Goal: Task Accomplishment & Management: Use online tool/utility

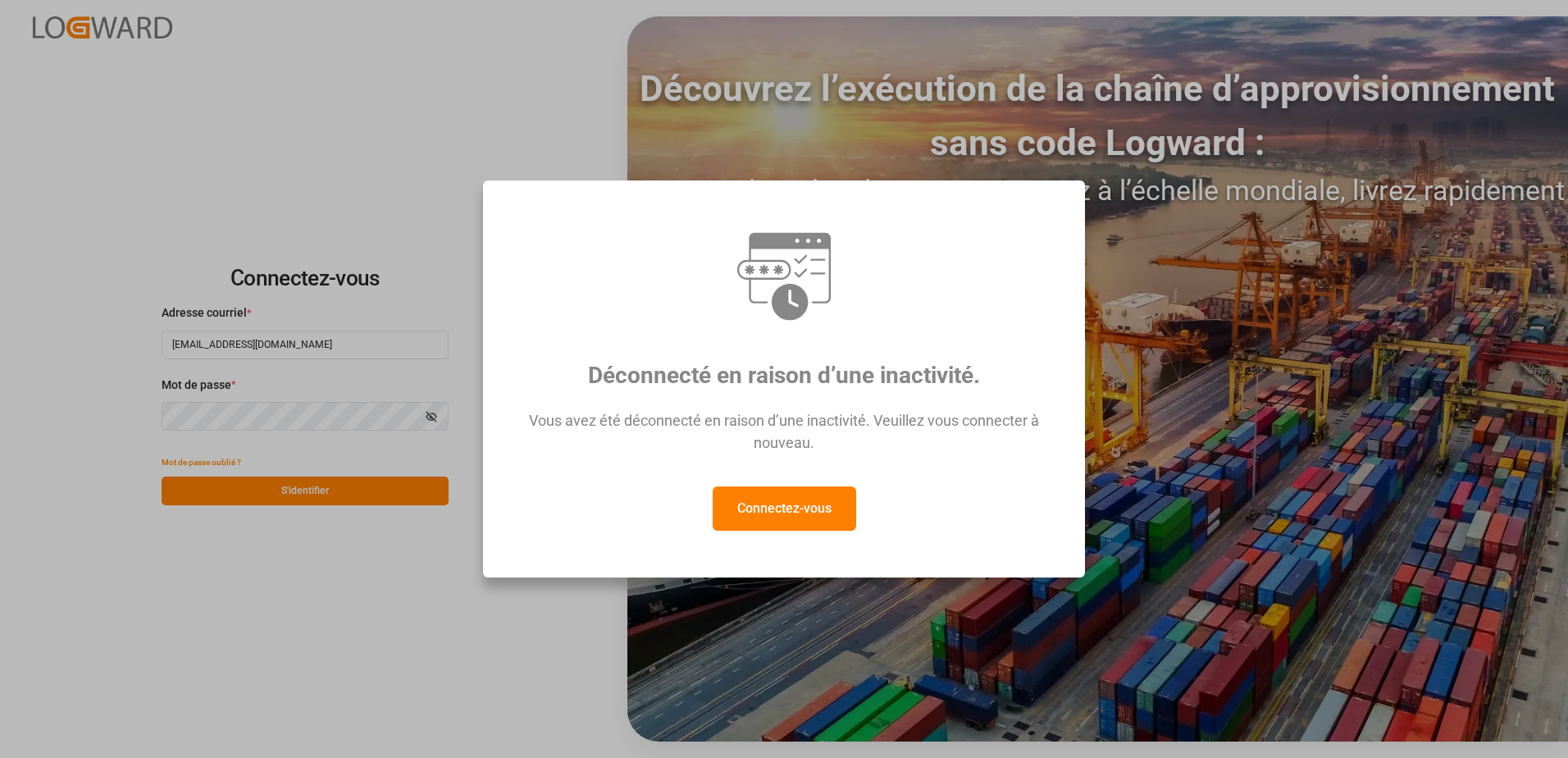
click at [766, 525] on button "Connectez-vous" at bounding box center [784, 508] width 144 height 45
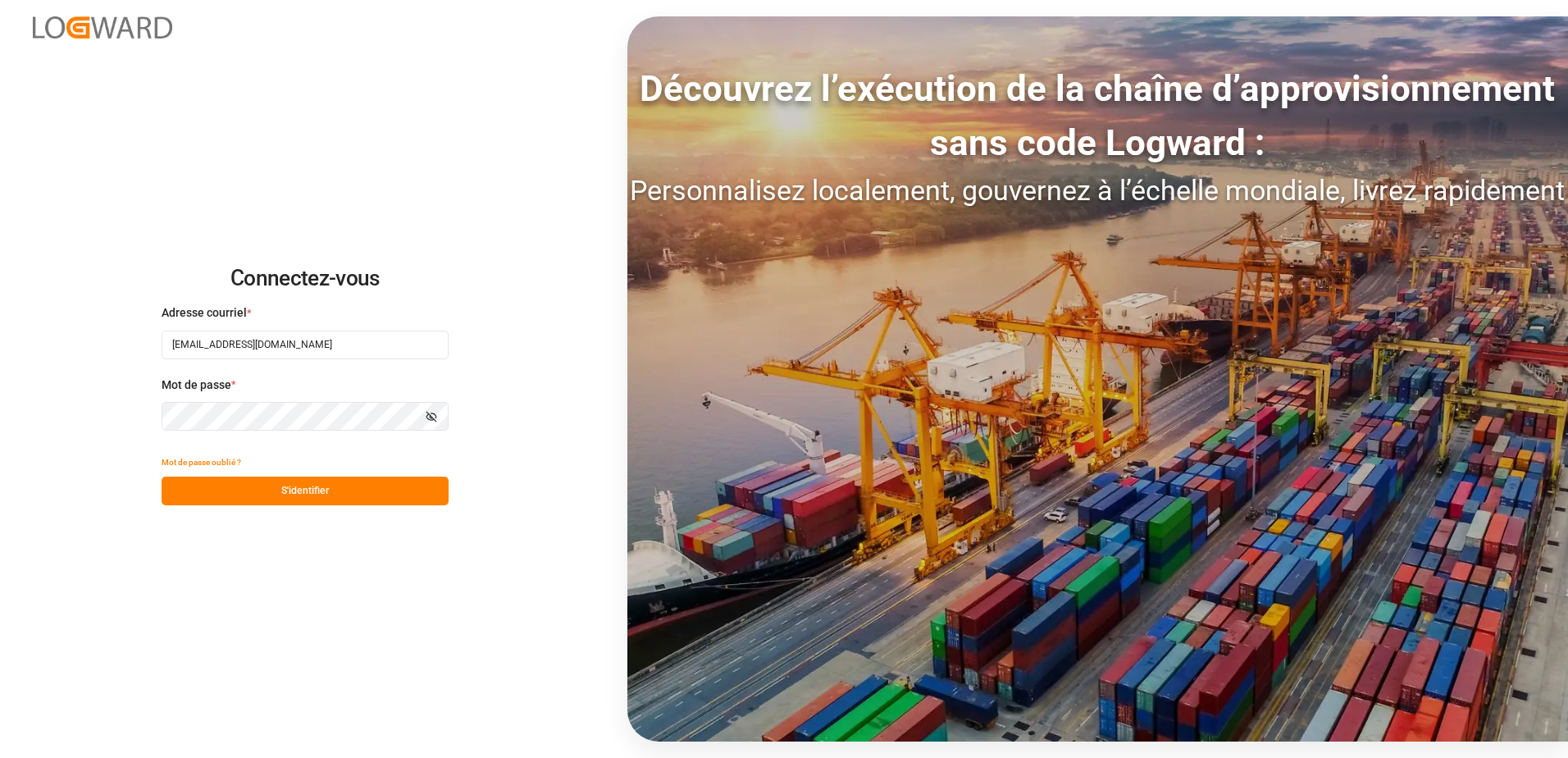
click at [229, 488] on button "S'identifier" at bounding box center [304, 491] width 287 height 29
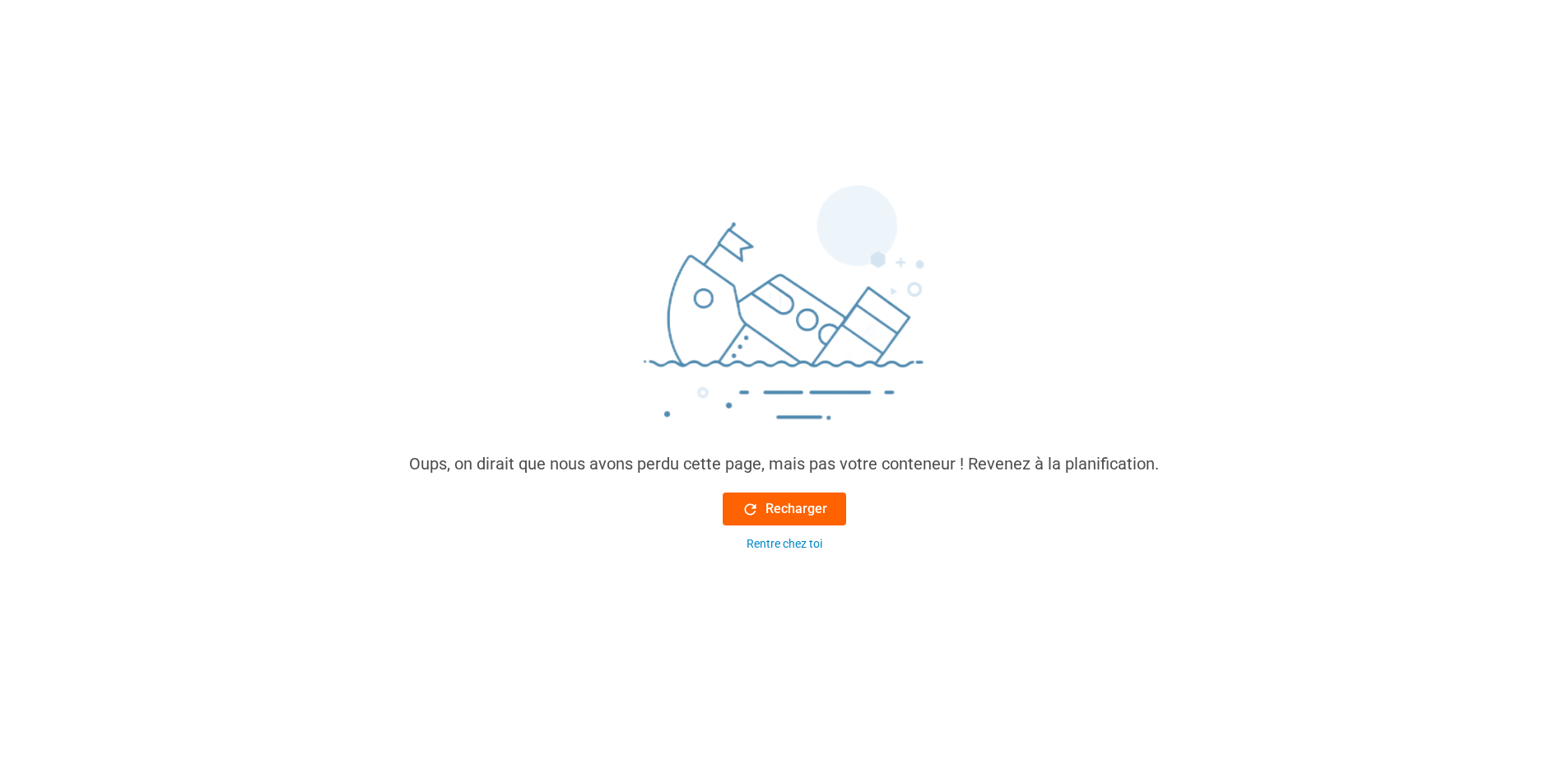
click at [807, 507] on font "Recharger" at bounding box center [796, 509] width 62 height 20
click at [815, 513] on font "Recharger" at bounding box center [796, 509] width 62 height 20
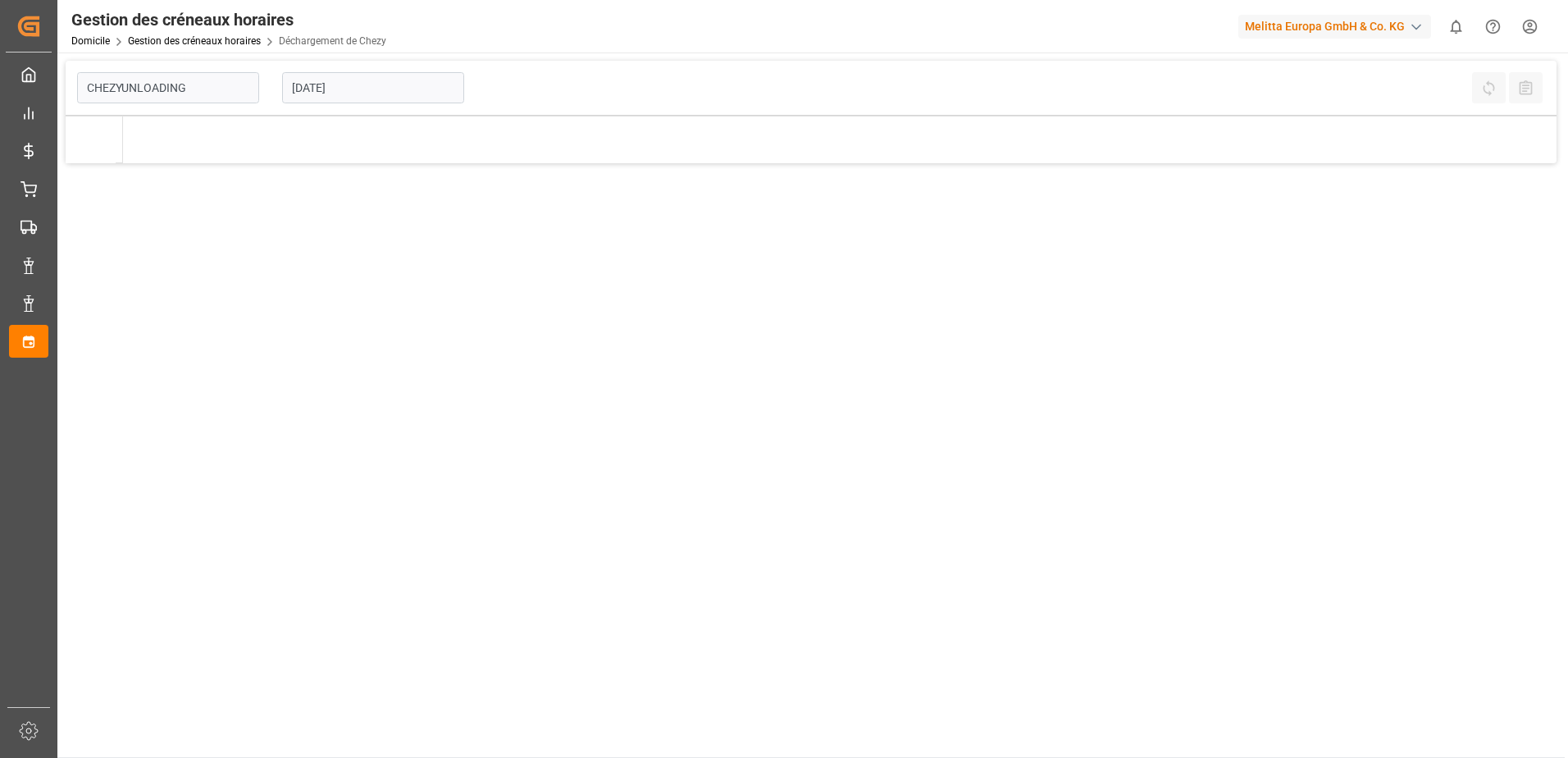
type input "Chezy Unloading"
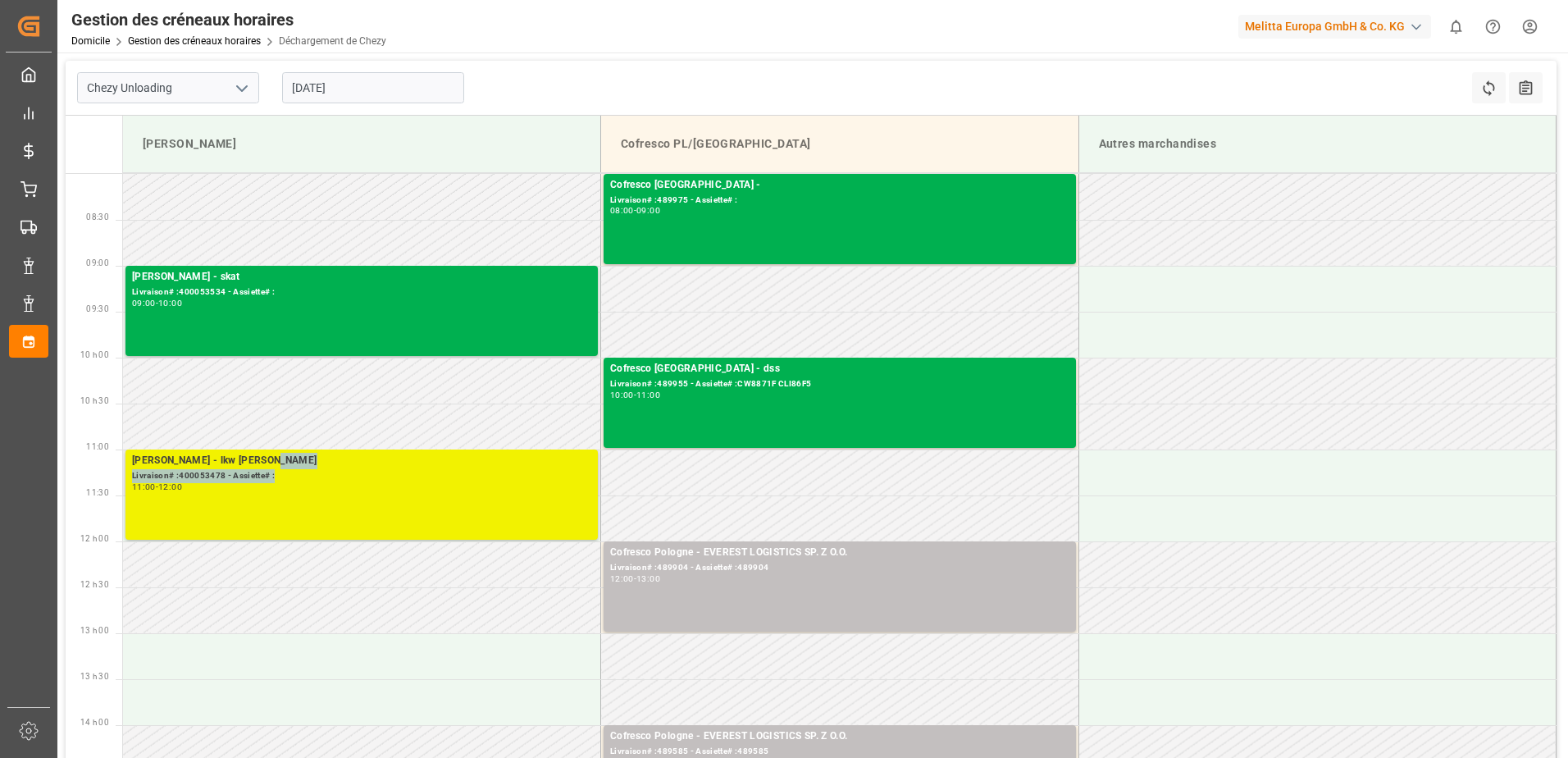
drag, startPoint x: 392, startPoint y: 502, endPoint x: 349, endPoint y: 472, distance: 52.4
click at [349, 472] on div "[PERSON_NAME] - lkw [PERSON_NAME]# :400053478 - Assiette# : 11:00 - 12:00" at bounding box center [361, 495] width 459 height 84
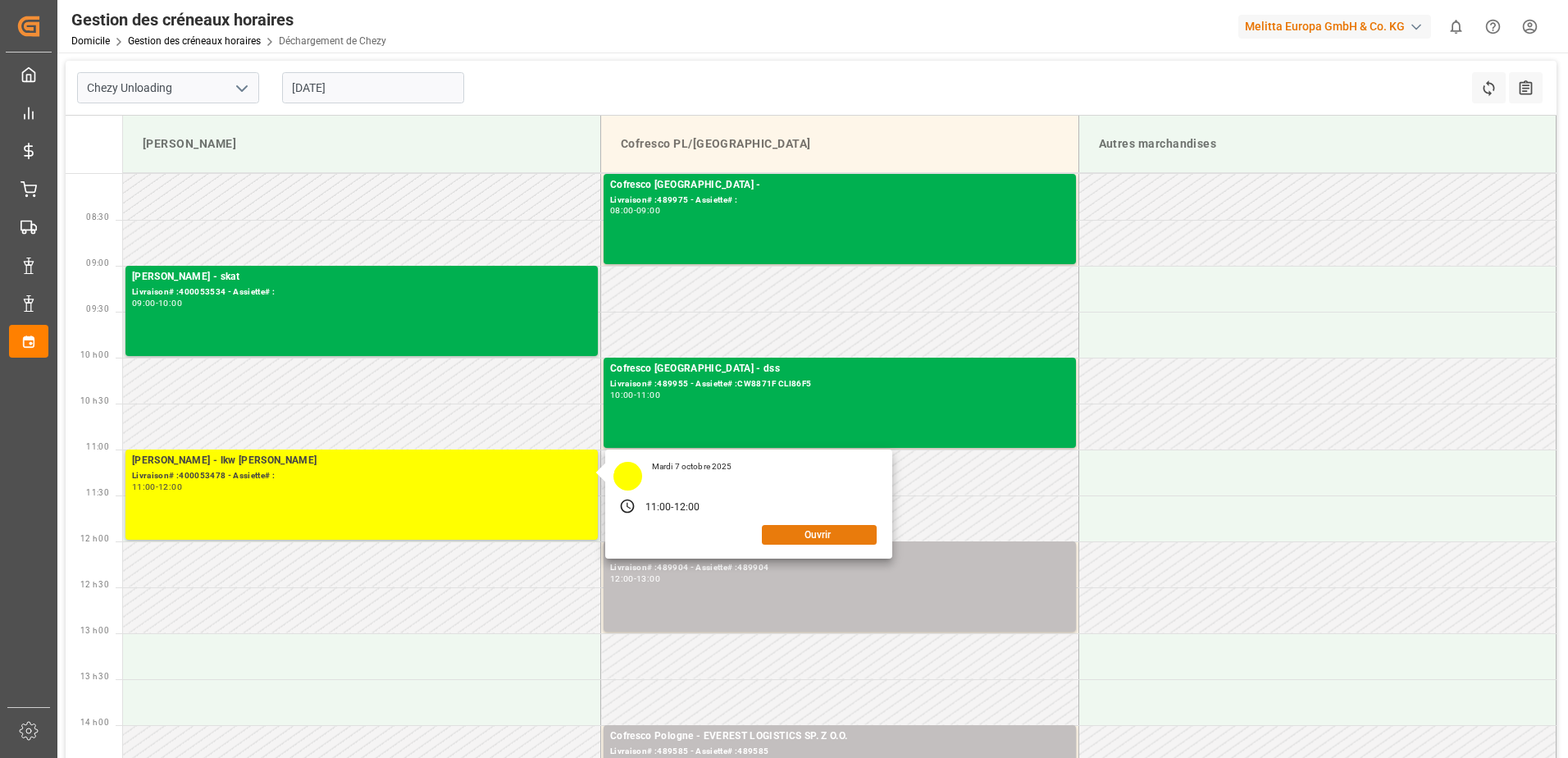
click at [773, 533] on button "Ouvrir" at bounding box center [819, 535] width 115 height 20
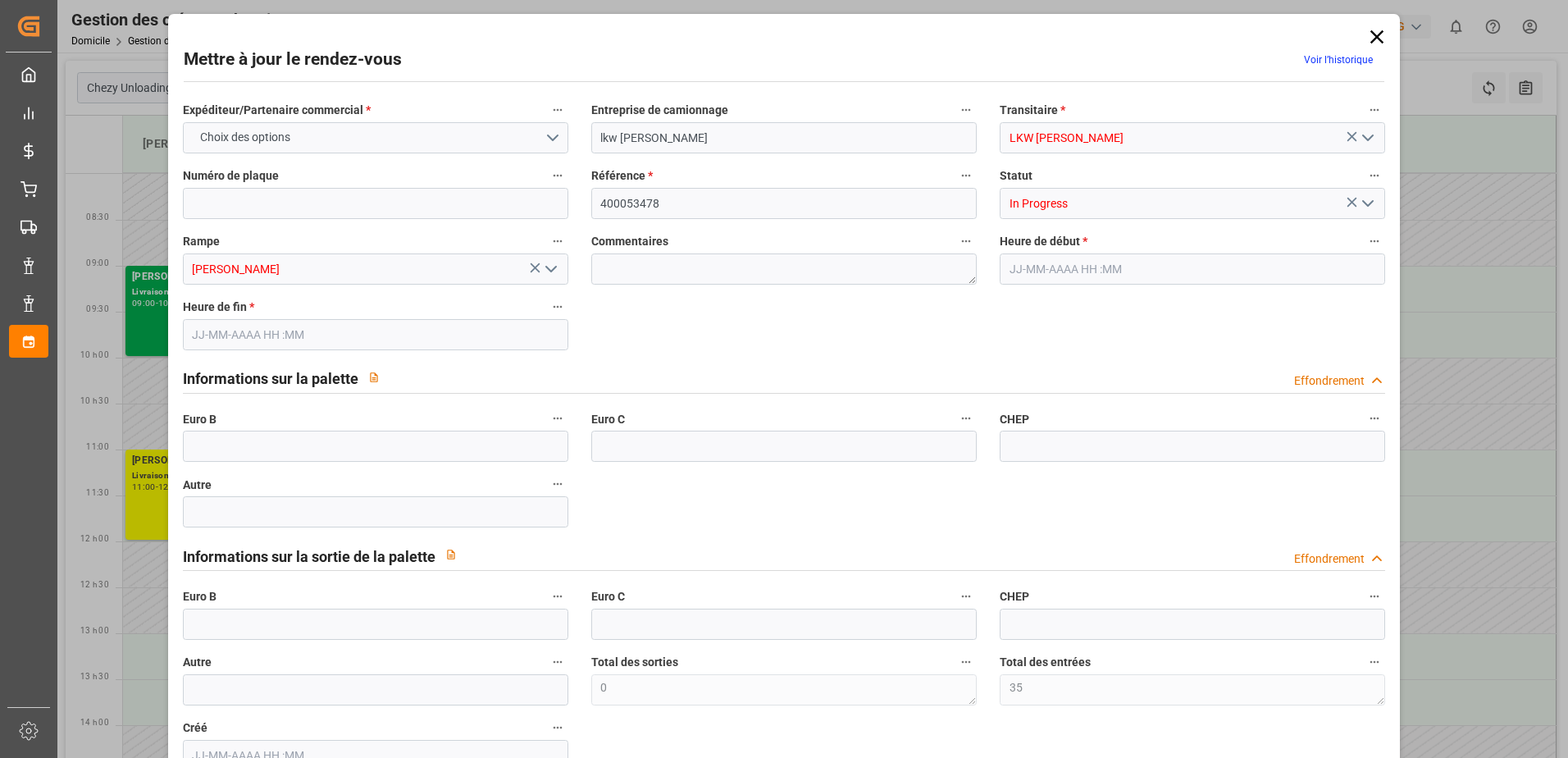
type input "35"
type input "[DATE] 11:00"
type input "[DATE] 12:00"
type input "[DATE] 12:10"
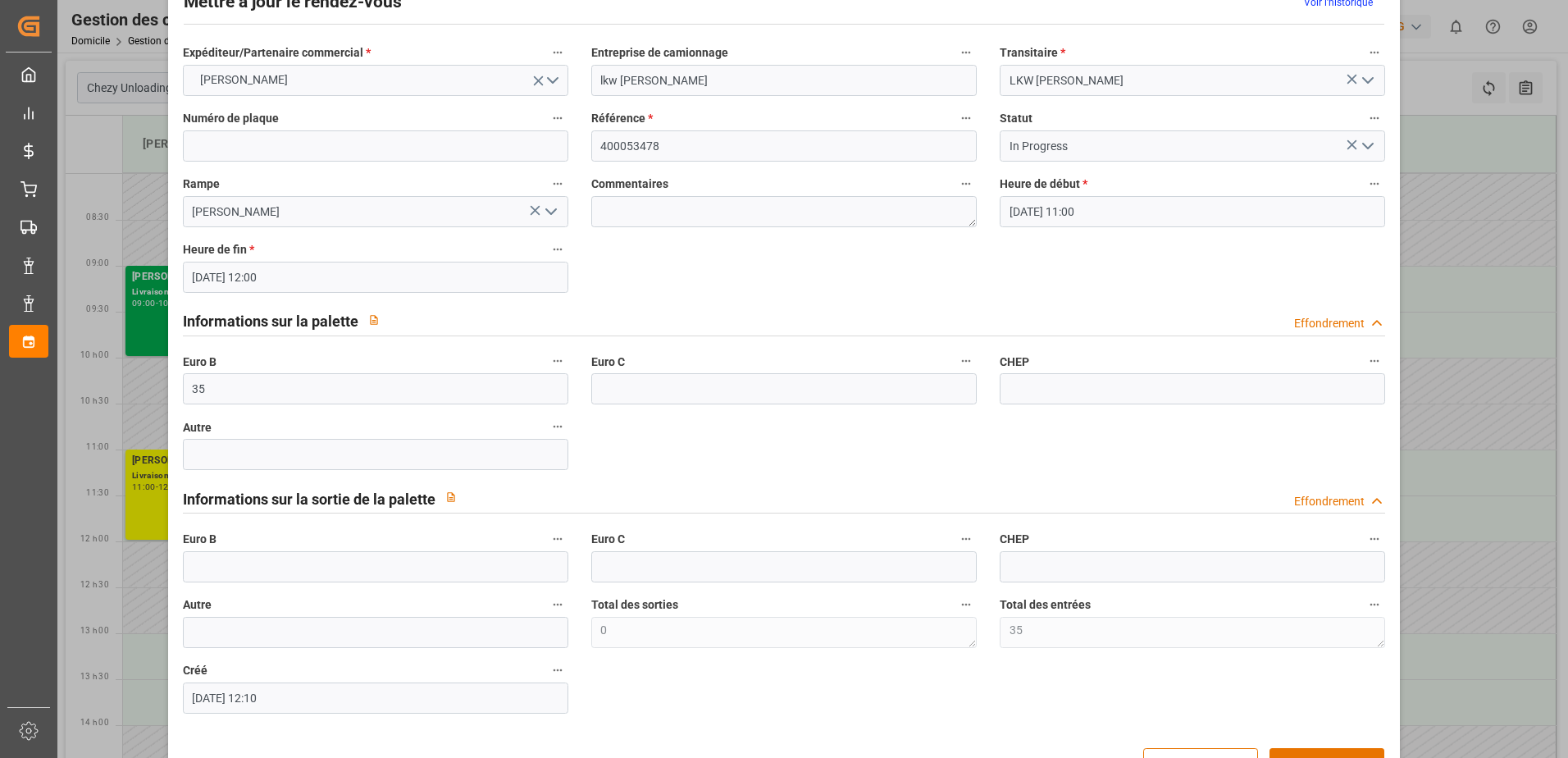
scroll to position [108, 0]
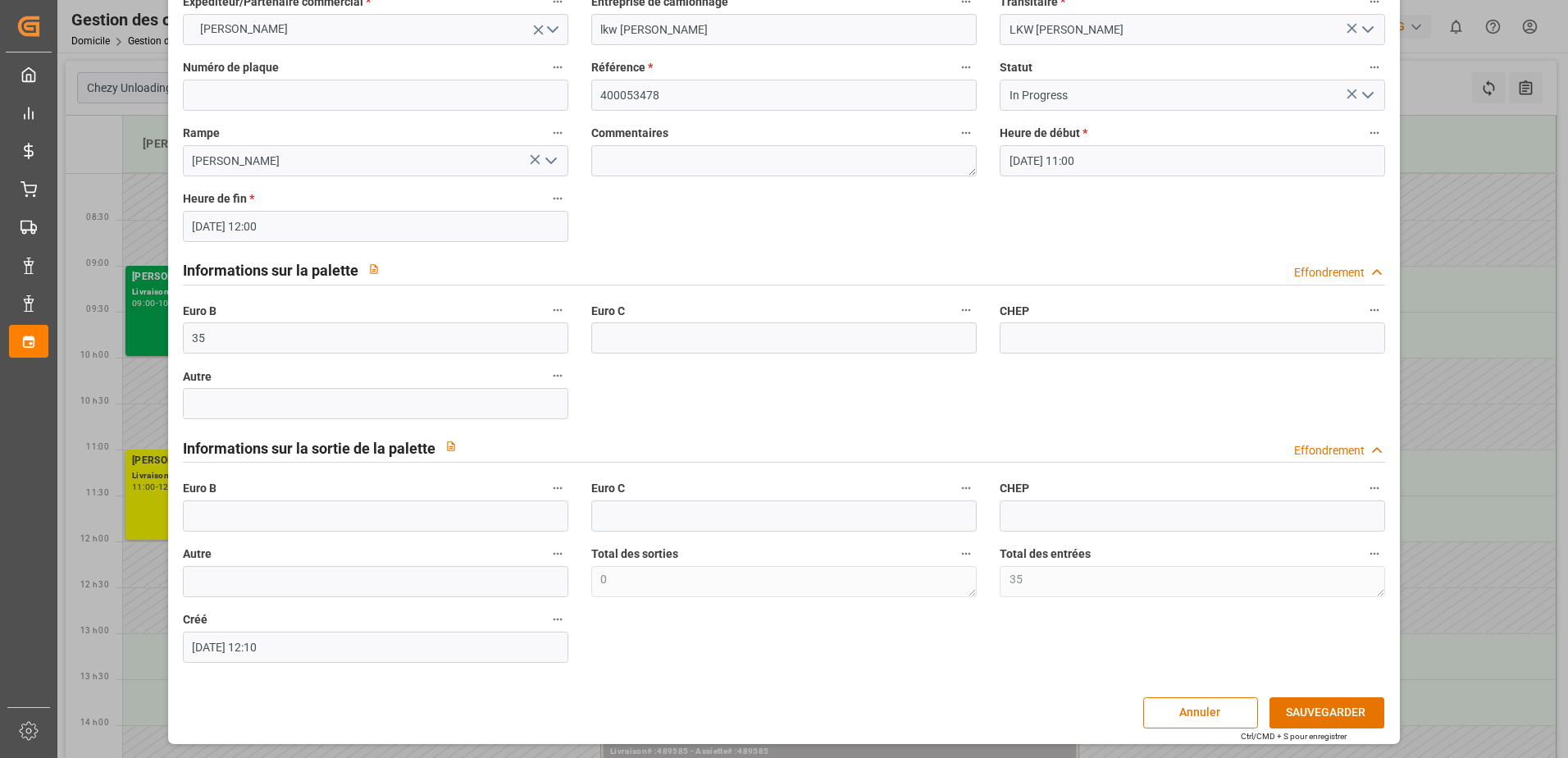
click at [1363, 97] on polyline "Ouvrir le menu" at bounding box center [1368, 95] width 10 height 5
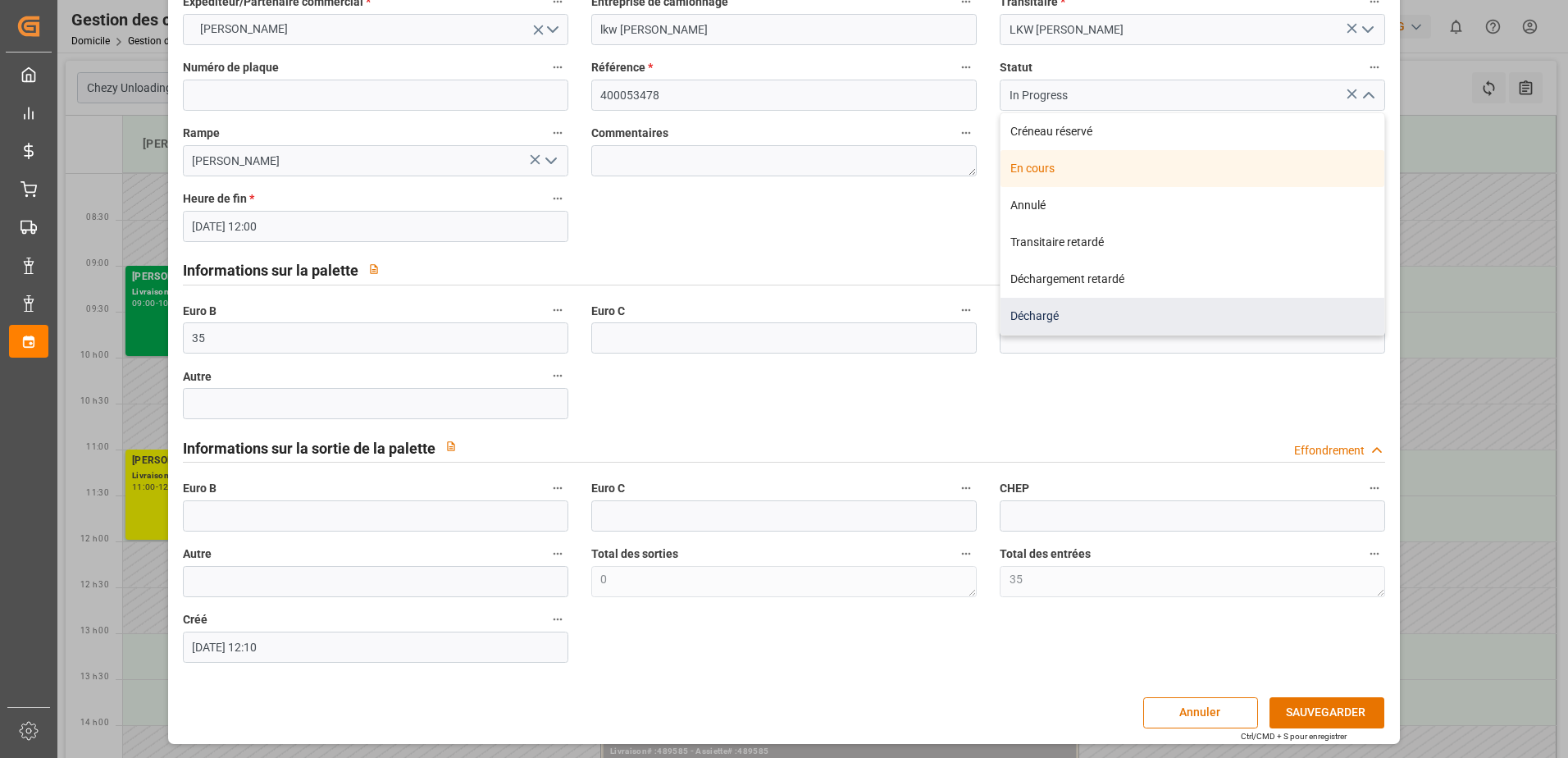
click at [1033, 314] on div "Déchargé" at bounding box center [1192, 316] width 383 height 37
type input "Unloaded"
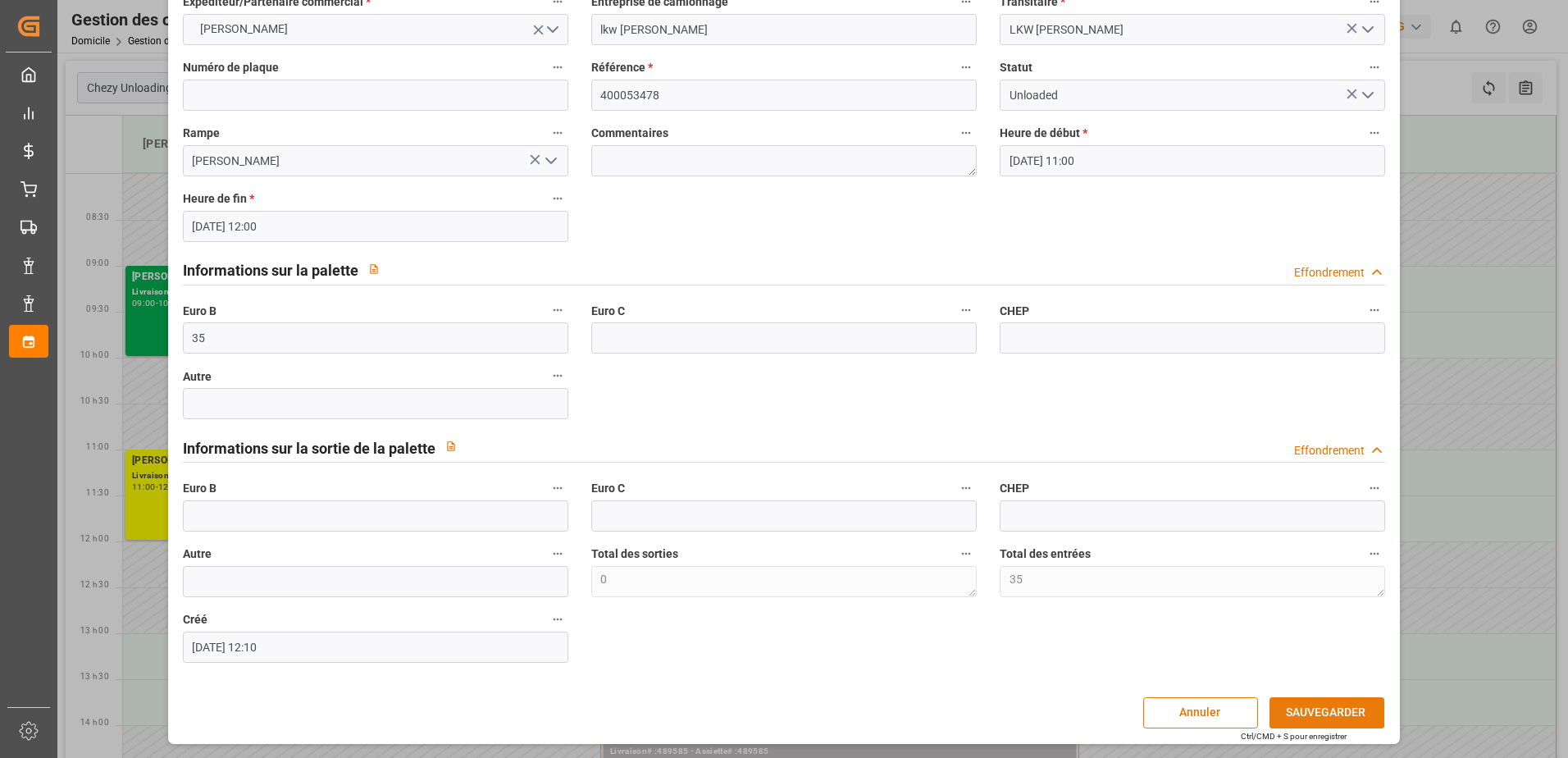
click at [1320, 712] on button "SAUVEGARDER" at bounding box center [1327, 712] width 115 height 31
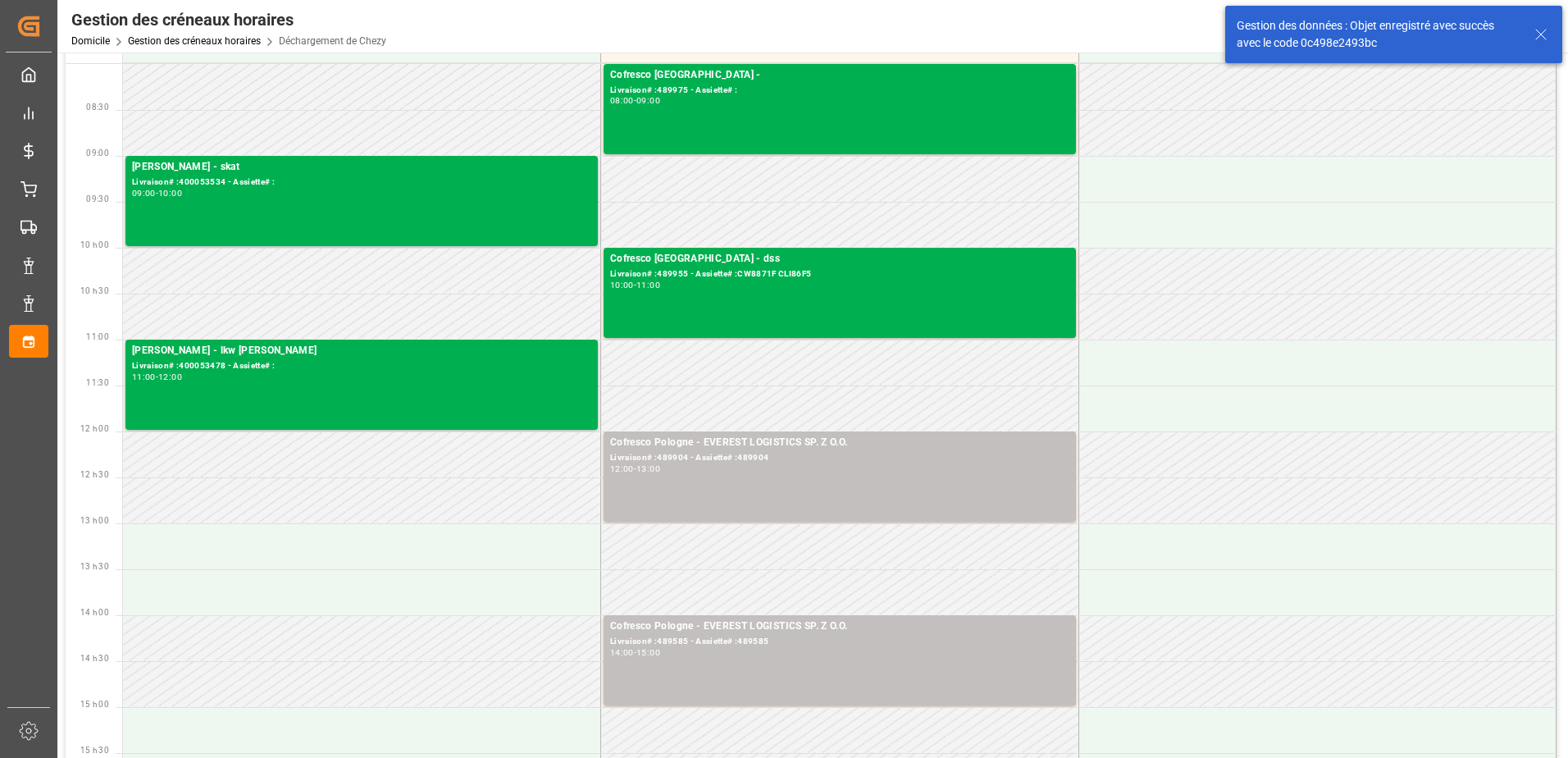
scroll to position [0, 0]
